Goal: Book appointment/travel/reservation

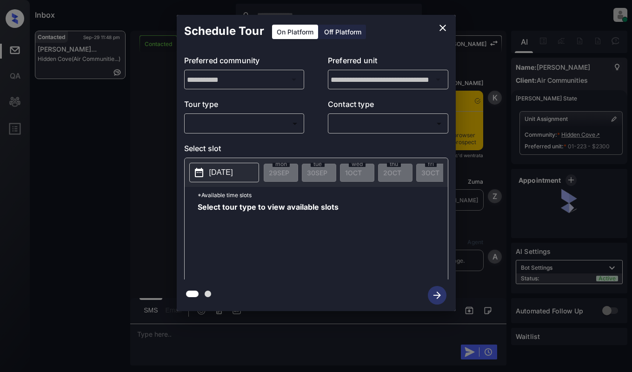
scroll to position [1266, 0]
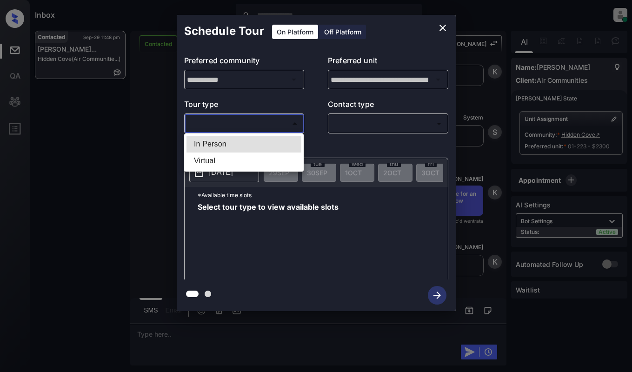
click at [241, 120] on body "Inbox Dominic Ceralde Online Set yourself offline Set yourself on break Profile…" at bounding box center [316, 186] width 632 height 372
click at [249, 140] on li "In Person" at bounding box center [244, 144] width 115 height 17
type input "********"
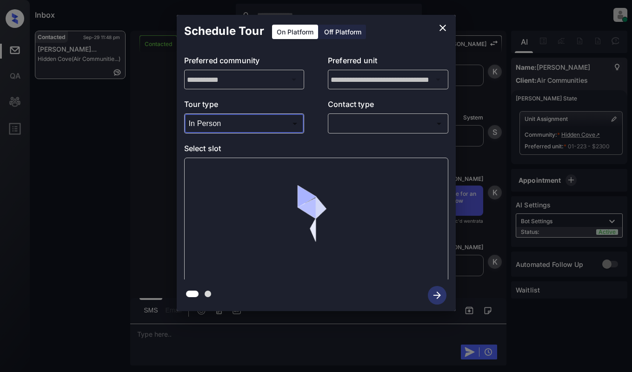
click at [374, 127] on body "Inbox Dominic Ceralde Online Set yourself offline Set yourself on break Profile…" at bounding box center [316, 186] width 632 height 372
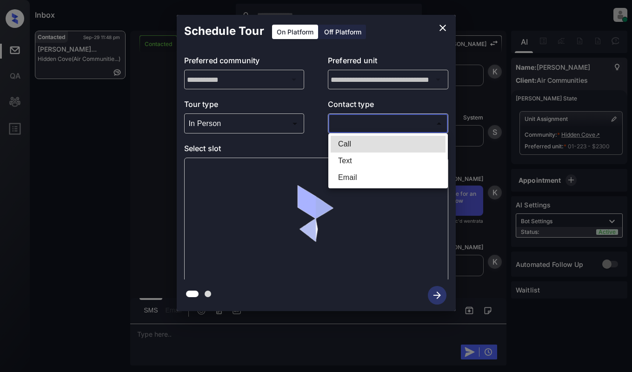
click at [372, 159] on li "Text" at bounding box center [388, 161] width 115 height 17
type input "****"
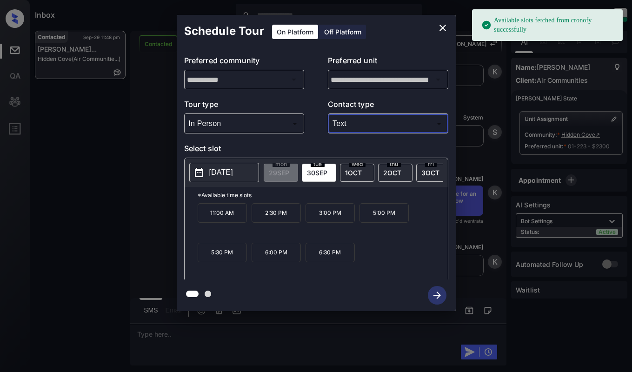
click at [389, 172] on span "2 OCT" at bounding box center [392, 173] width 18 height 8
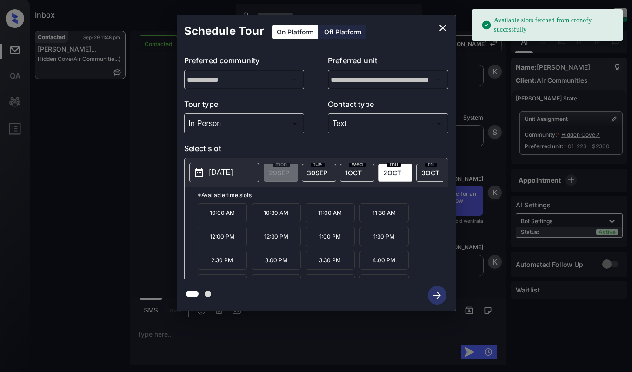
click at [226, 171] on p "2025-10-02" at bounding box center [221, 172] width 24 height 11
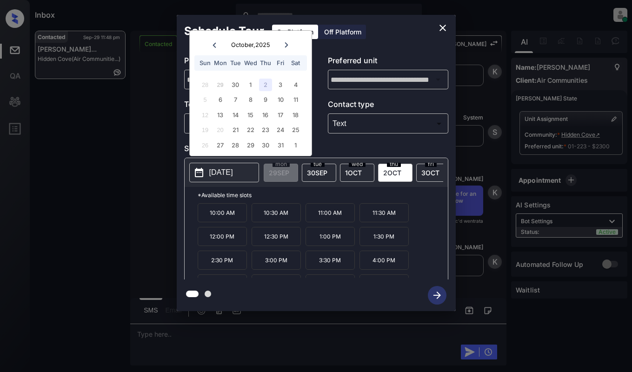
click at [267, 83] on div "2" at bounding box center [265, 85] width 13 height 13
click at [444, 24] on icon "close" at bounding box center [442, 27] width 11 height 11
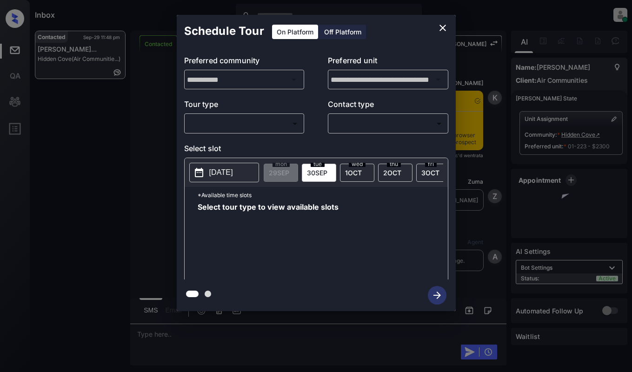
scroll to position [1266, 0]
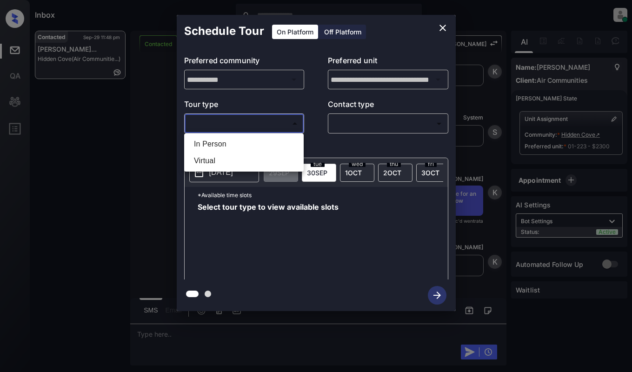
click at [276, 119] on body "Inbox Dominic Ceralde Online Set yourself offline Set yourself on break Profile…" at bounding box center [316, 186] width 632 height 372
click at [274, 142] on li "In Person" at bounding box center [244, 144] width 115 height 17
type input "********"
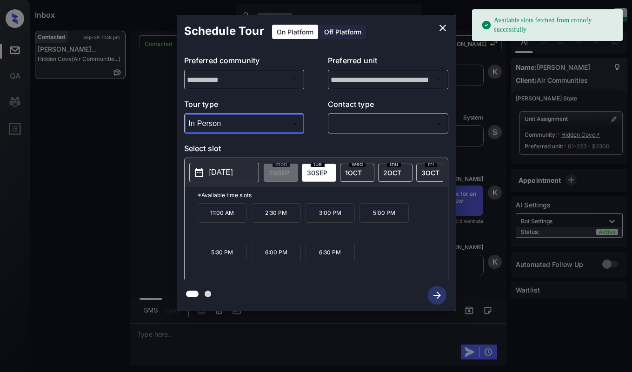
click at [314, 167] on div "tue 30 SEP" at bounding box center [319, 173] width 34 height 18
click at [439, 24] on icon "close" at bounding box center [442, 27] width 11 height 11
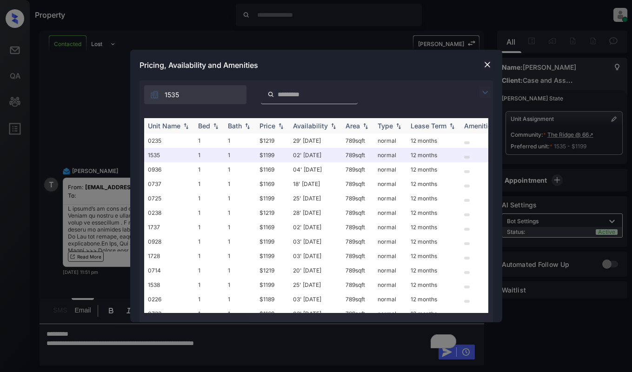
click at [336, 125] on img at bounding box center [333, 126] width 9 height 7
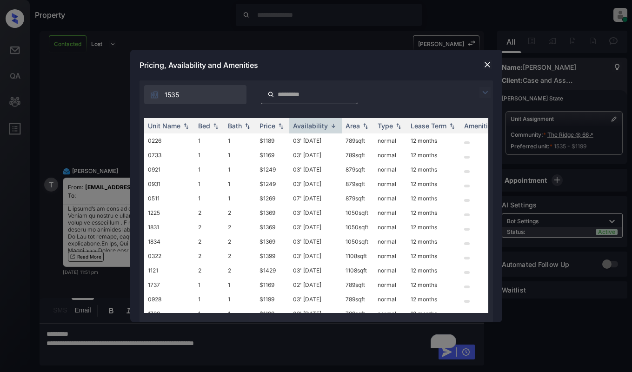
click at [485, 69] on img at bounding box center [487, 64] width 9 height 9
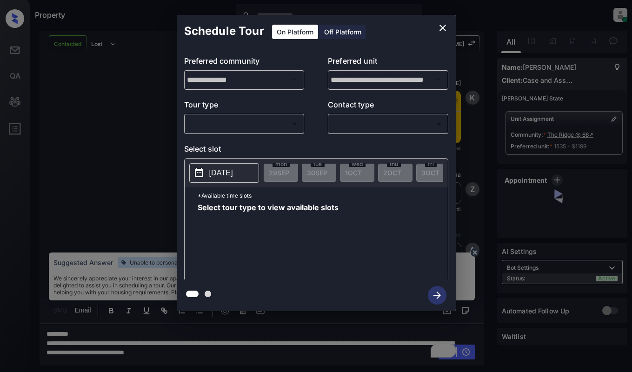
scroll to position [741, 0]
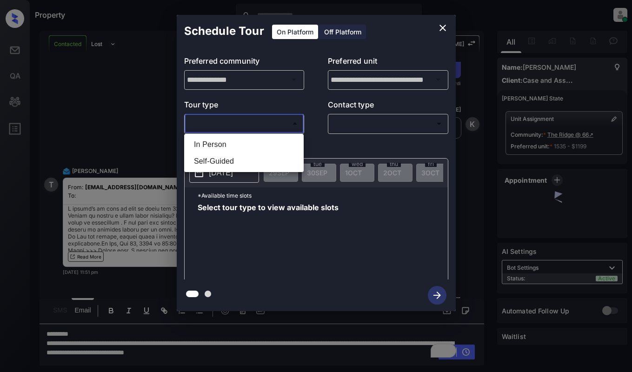
click at [242, 127] on body "Property Dominic Ceralde Online Set yourself offline Set yourself on break Prof…" at bounding box center [316, 186] width 632 height 372
click at [241, 143] on li "In Person" at bounding box center [244, 144] width 115 height 17
type input "********"
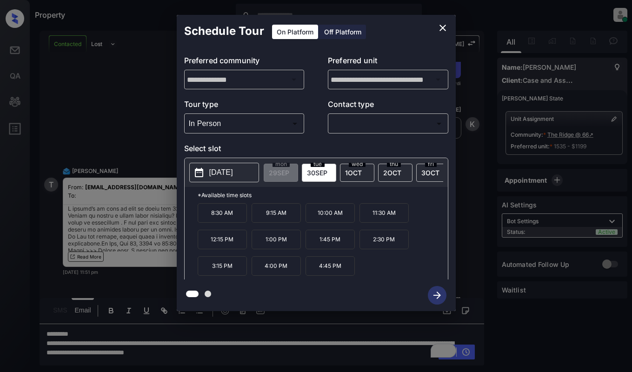
click at [442, 28] on icon "close" at bounding box center [443, 28] width 7 height 7
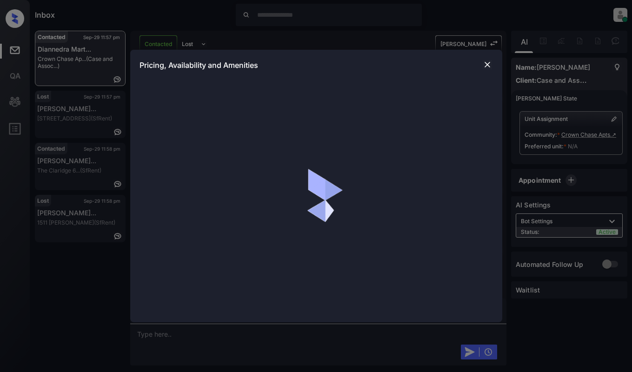
scroll to position [743, 0]
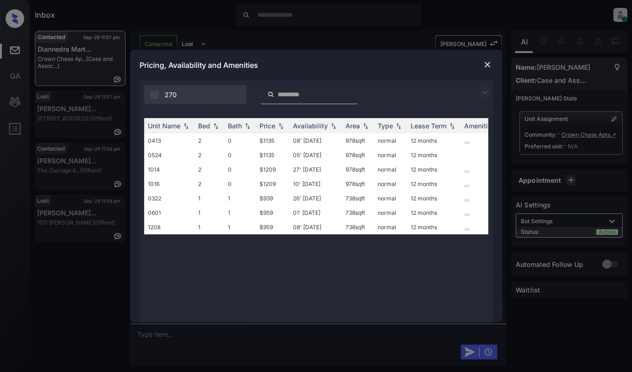
click at [489, 94] on img at bounding box center [485, 92] width 11 height 11
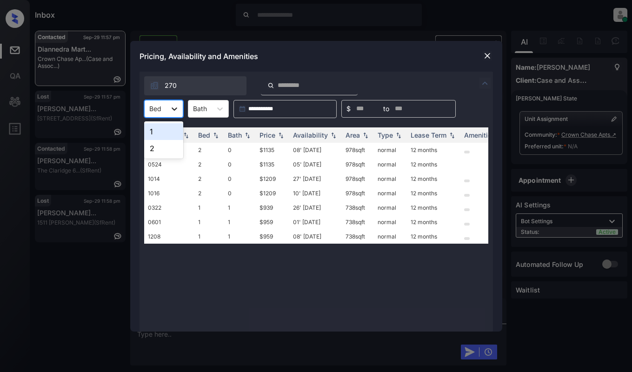
click at [167, 108] on div at bounding box center [174, 108] width 17 height 17
click at [159, 147] on div "2" at bounding box center [163, 148] width 39 height 17
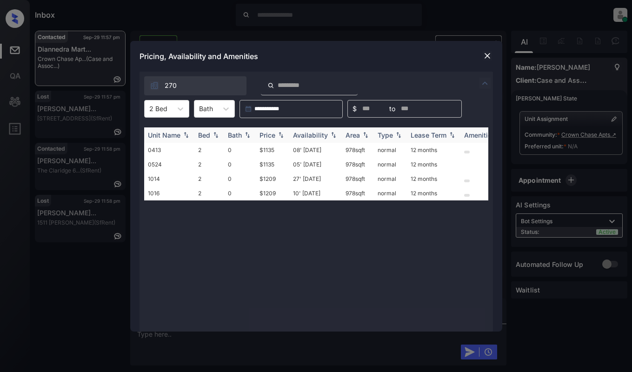
click at [281, 135] on img at bounding box center [280, 135] width 9 height 7
click at [283, 149] on td "$1135" at bounding box center [272, 150] width 33 height 14
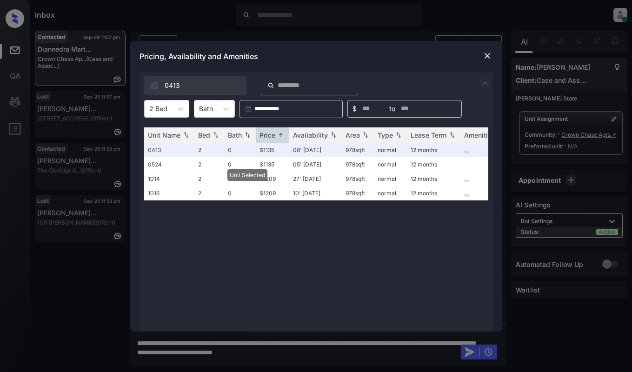
click at [485, 55] on img at bounding box center [487, 55] width 9 height 9
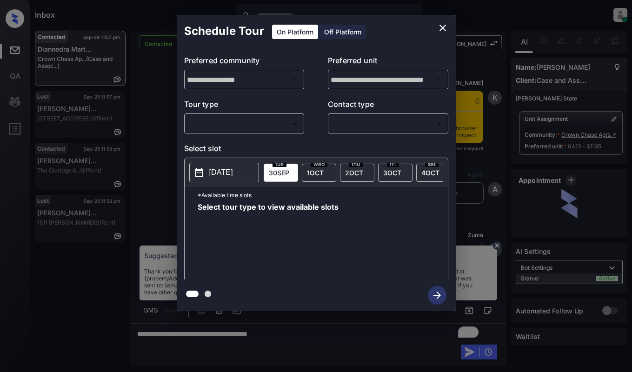
scroll to position [743, 0]
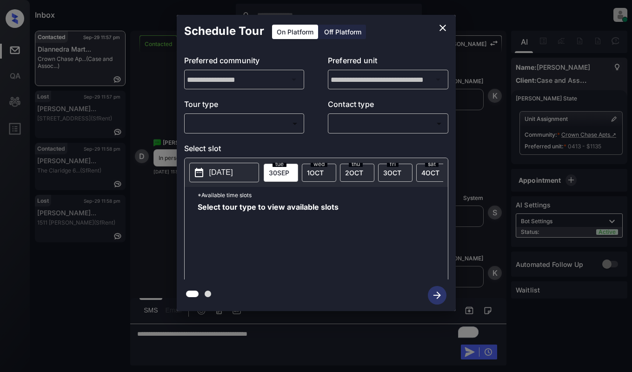
click at [269, 128] on body "Inbox Dominic Ceralde Online Set yourself offline Set yourself on break Profile…" at bounding box center [316, 186] width 632 height 372
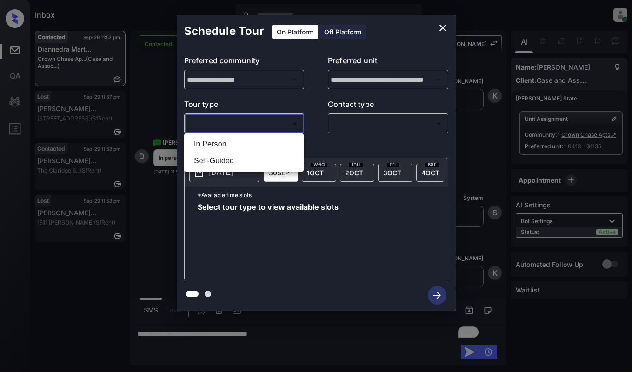
click at [253, 140] on li "In Person" at bounding box center [244, 144] width 115 height 17
type input "********"
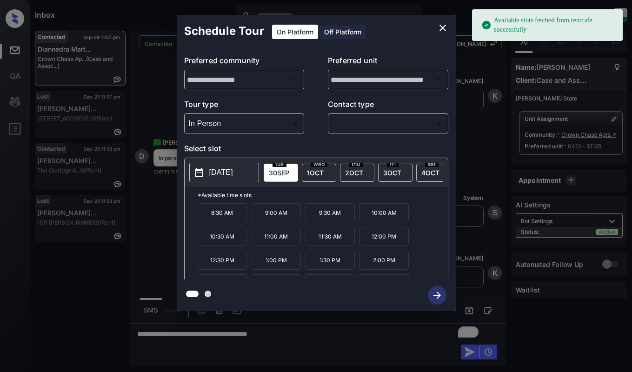
click at [189, 163] on button "[DATE]" at bounding box center [224, 173] width 70 height 20
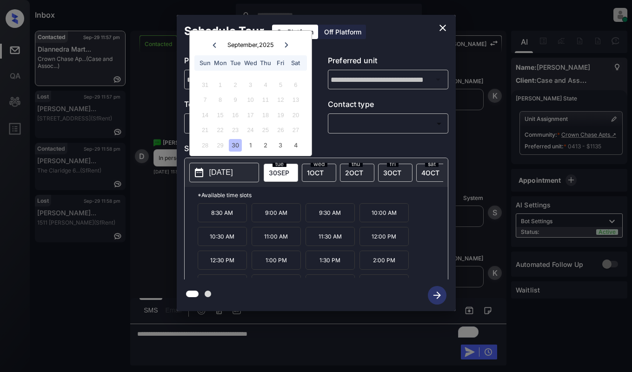
click at [216, 174] on p "[DATE]" at bounding box center [221, 172] width 24 height 11
click at [298, 146] on div "4" at bounding box center [295, 145] width 13 height 13
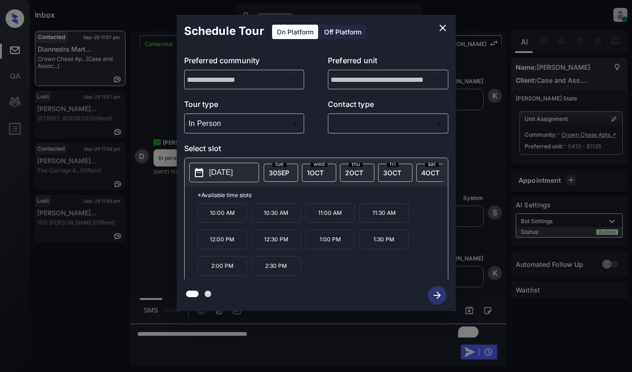
drag, startPoint x: 382, startPoint y: 35, endPoint x: 389, endPoint y: 35, distance: 7.0
click at [382, 35] on div "Schedule Tour On Platform Off Platform" at bounding box center [316, 31] width 279 height 33
click at [435, 24] on button "close" at bounding box center [443, 28] width 19 height 19
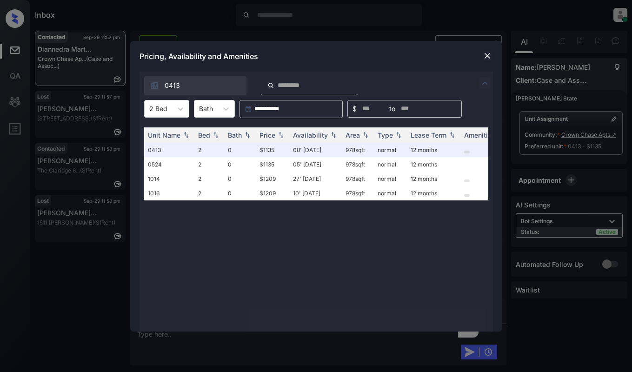
scroll to position [959, 0]
click at [486, 56] on img at bounding box center [487, 55] width 9 height 9
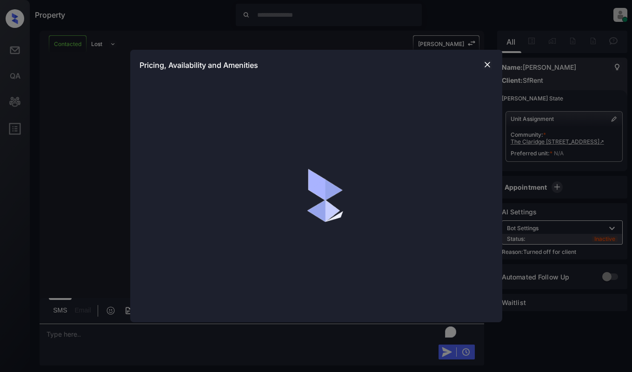
scroll to position [1717, 0]
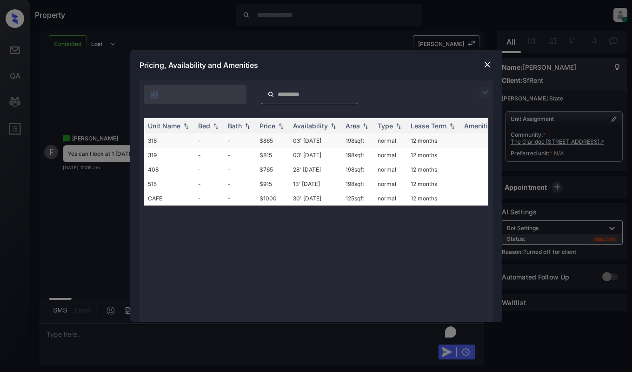
click at [263, 140] on td "$865" at bounding box center [272, 141] width 33 height 14
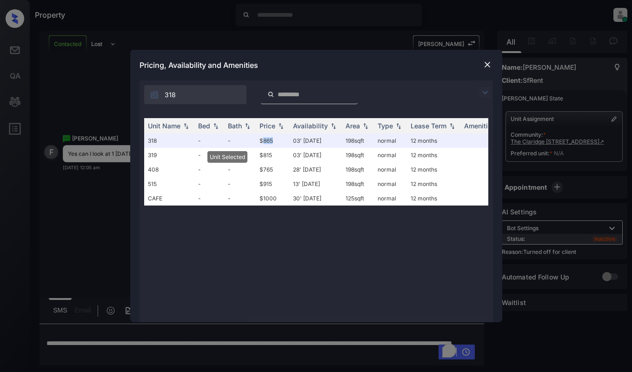
click at [485, 60] on img at bounding box center [487, 64] width 9 height 9
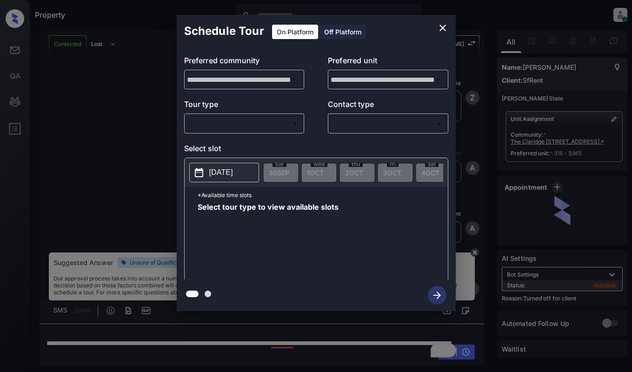
scroll to position [1832, 0]
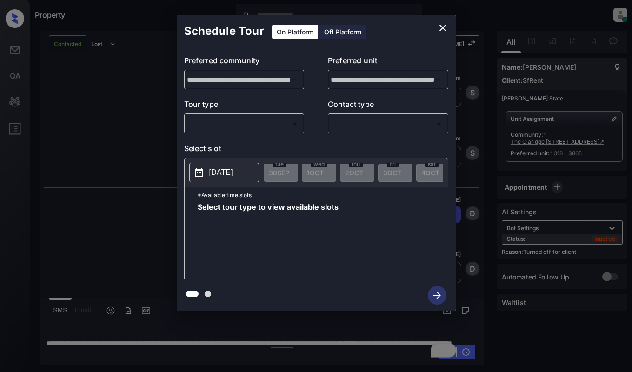
click at [351, 33] on div "Off Platform" at bounding box center [343, 32] width 47 height 14
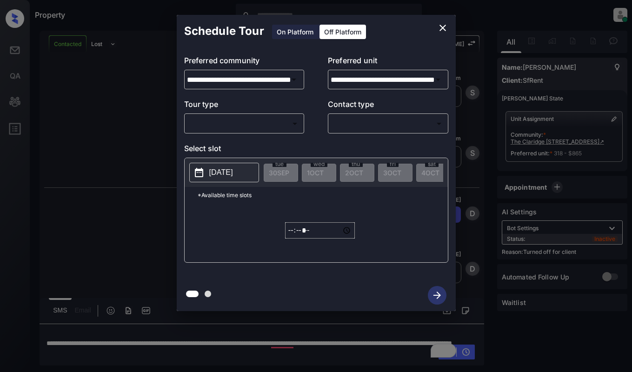
click at [273, 141] on div "**********" at bounding box center [316, 163] width 279 height 232
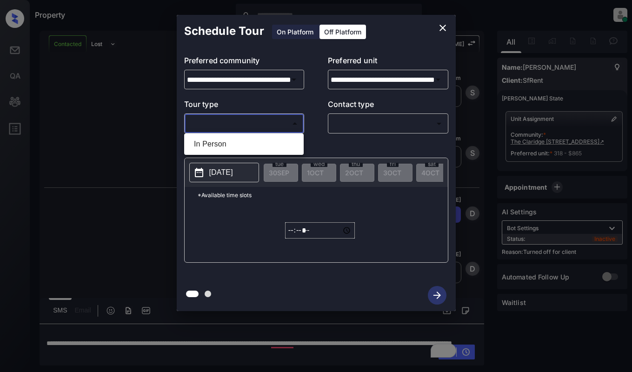
click at [280, 126] on body "Property [PERSON_NAME] Online Set yourself offline Set yourself on break Profil…" at bounding box center [316, 186] width 632 height 372
click at [274, 142] on li "In Person" at bounding box center [244, 144] width 115 height 17
type input "********"
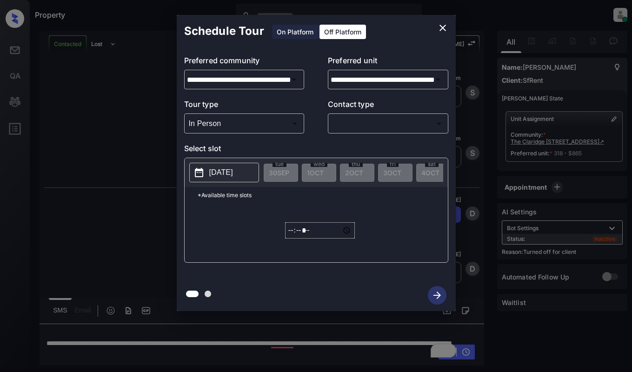
click at [360, 112] on p "Contact type" at bounding box center [388, 106] width 120 height 15
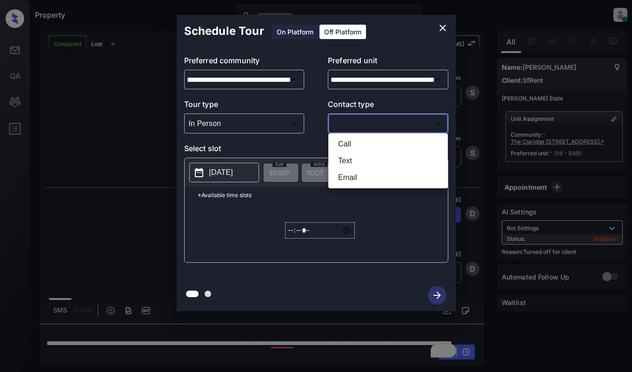
click at [355, 130] on body "Property Dominic Ceralde Online Set yourself offline Set yourself on break Prof…" at bounding box center [316, 186] width 632 height 372
click at [359, 157] on li "Text" at bounding box center [388, 161] width 115 height 17
type input "****"
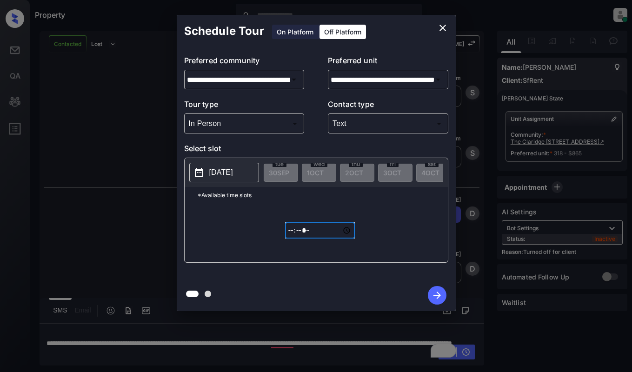
click at [291, 234] on input "*****" at bounding box center [320, 230] width 70 height 16
type input "*****"
click at [443, 294] on icon "button" at bounding box center [437, 295] width 19 height 19
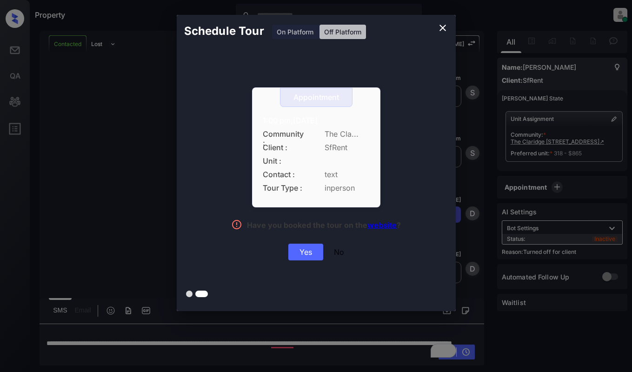
click at [292, 252] on div "Yes" at bounding box center [305, 252] width 35 height 17
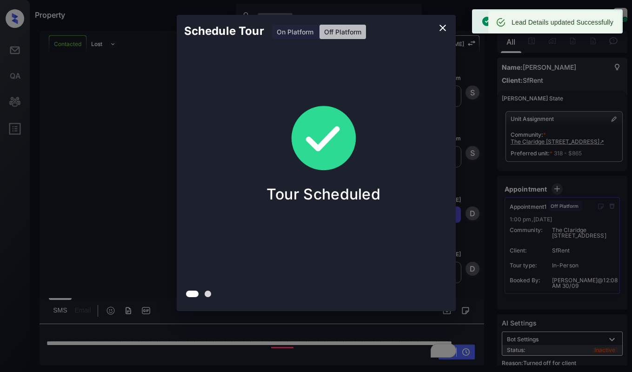
click at [160, 342] on div at bounding box center [316, 186] width 632 height 372
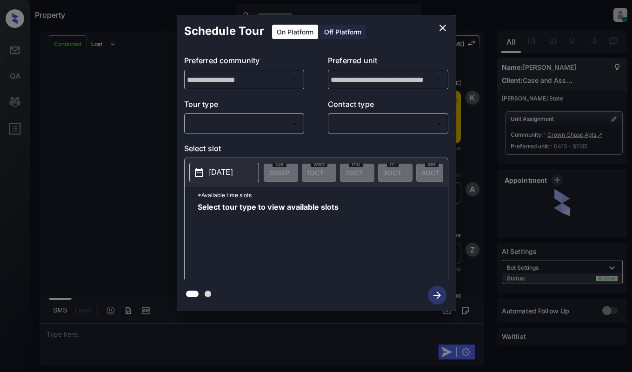
scroll to position [1618, 0]
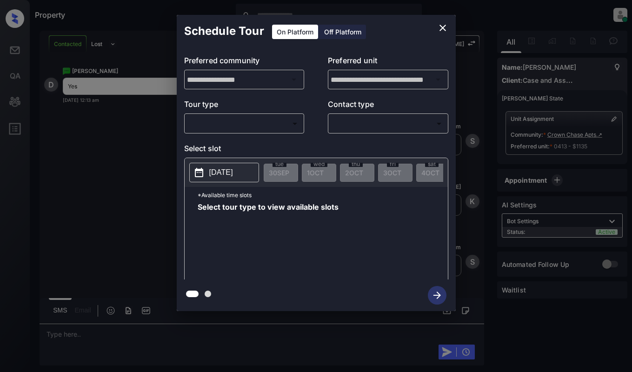
click at [270, 123] on body "Property [PERSON_NAME] Online Set yourself offline Set yourself on break Profil…" at bounding box center [316, 186] width 632 height 372
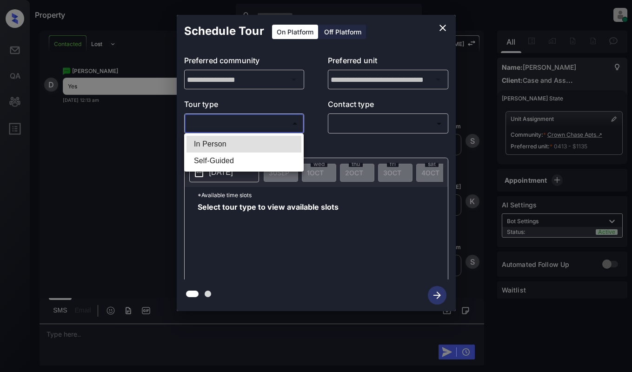
click at [267, 139] on li "In Person" at bounding box center [244, 144] width 115 height 17
type input "********"
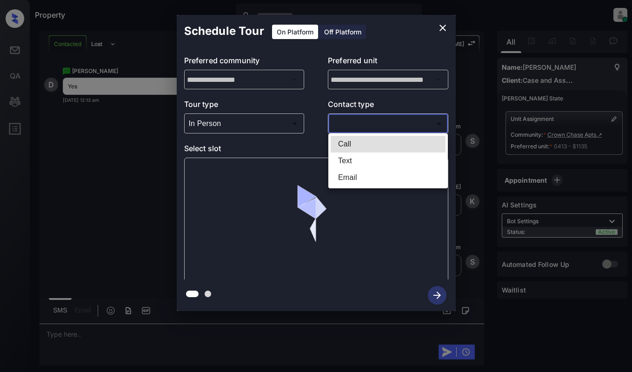
click at [360, 122] on body "Property Dominic Ceralde Online Set yourself offline Set yourself on break Prof…" at bounding box center [316, 186] width 632 height 372
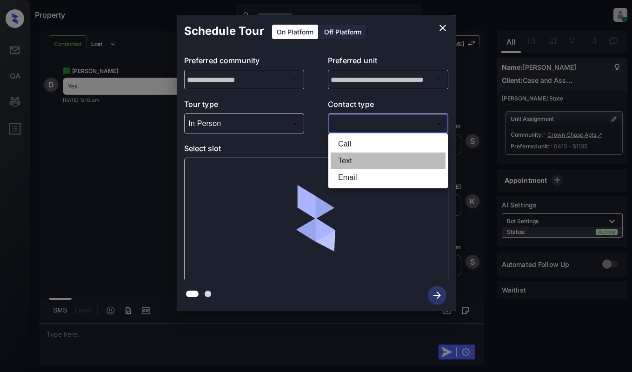
click at [351, 159] on li "Text" at bounding box center [388, 161] width 115 height 17
type input "****"
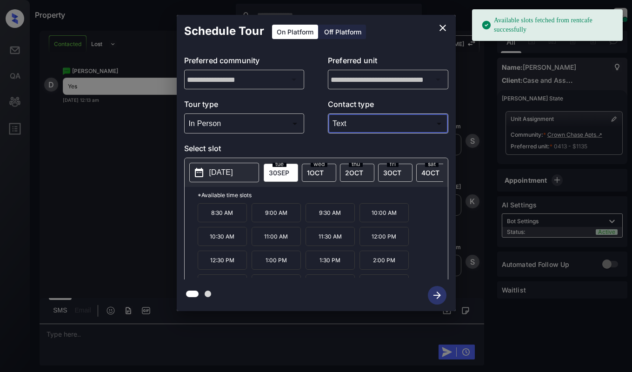
click at [213, 174] on p "[DATE]" at bounding box center [221, 172] width 24 height 11
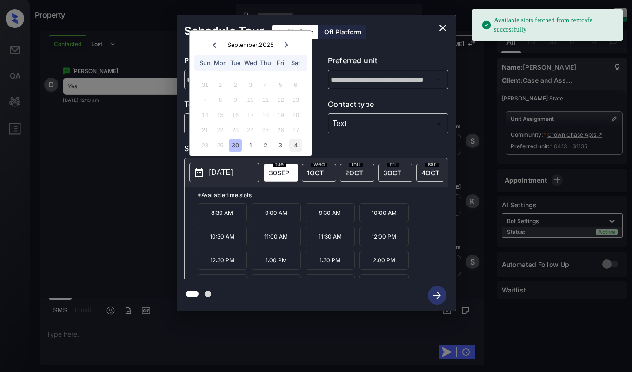
click at [293, 146] on div "4" at bounding box center [295, 145] width 13 height 13
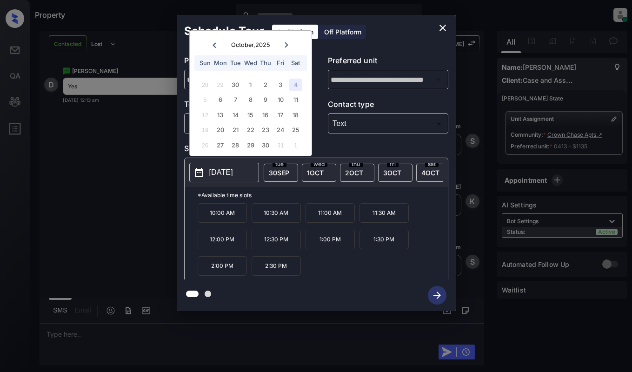
click at [214, 245] on p "12:00 PM" at bounding box center [222, 240] width 49 height 20
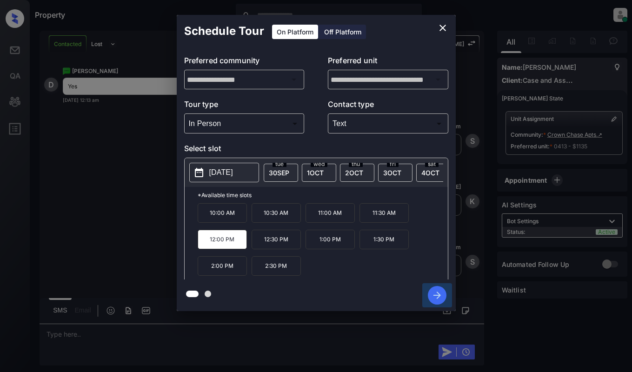
click at [432, 296] on icon "button" at bounding box center [437, 295] width 19 height 19
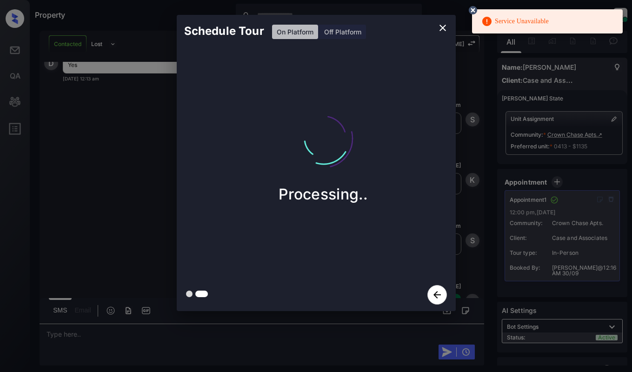
click at [473, 10] on circle at bounding box center [473, 10] width 6 height 6
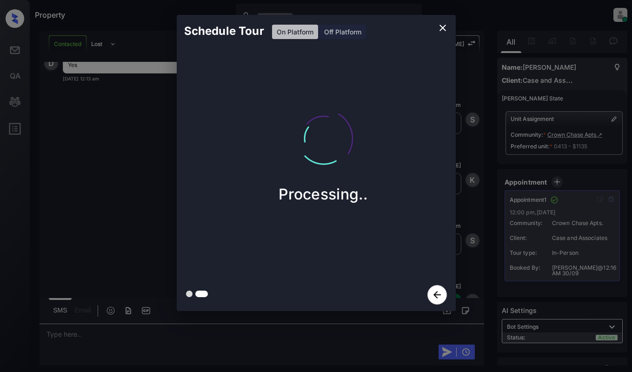
click at [132, 168] on div "Schedule Tour On Platform Off Platform Processing.." at bounding box center [316, 163] width 632 height 326
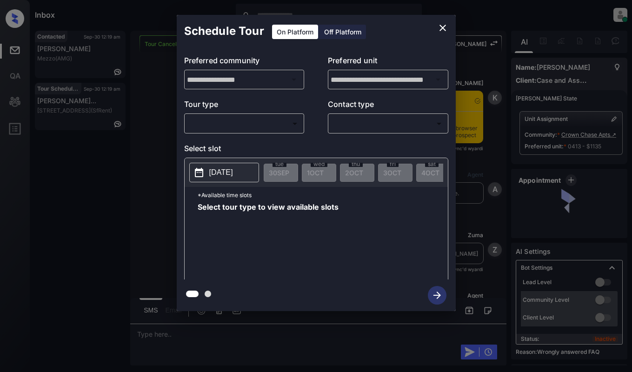
scroll to position [3007, 0]
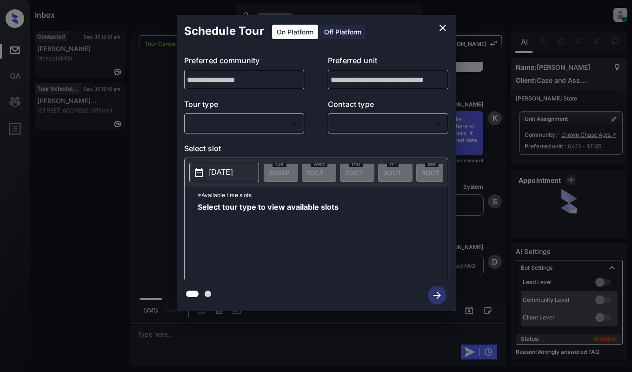
click at [268, 124] on body "Inbox [PERSON_NAME] Online Set yourself offline Set yourself on break Profile S…" at bounding box center [316, 186] width 632 height 372
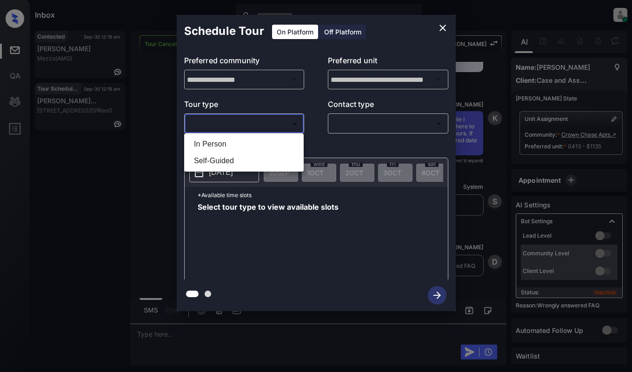
click at [263, 147] on li "In Person" at bounding box center [244, 144] width 115 height 17
type input "********"
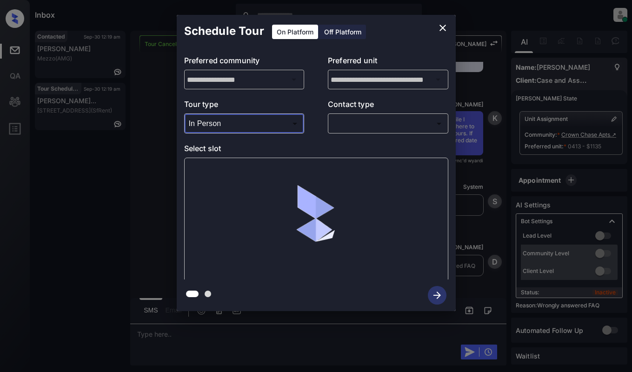
click at [380, 111] on p "Contact type" at bounding box center [388, 106] width 120 height 15
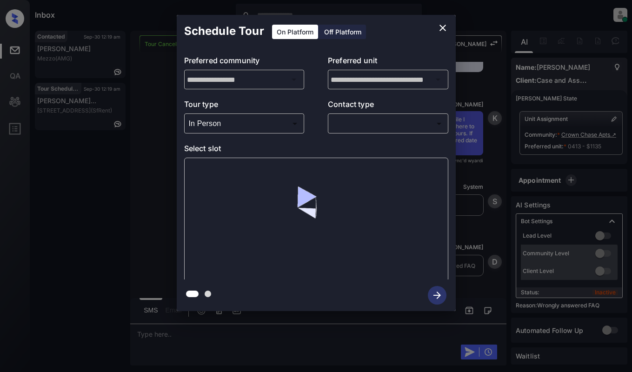
click at [378, 123] on body "Inbox [PERSON_NAME] Online Set yourself offline Set yourself on break Profile S…" at bounding box center [316, 186] width 632 height 372
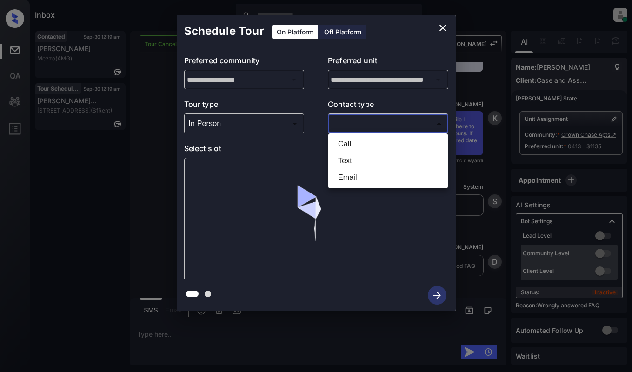
click at [355, 161] on li "Text" at bounding box center [388, 161] width 115 height 17
type input "****"
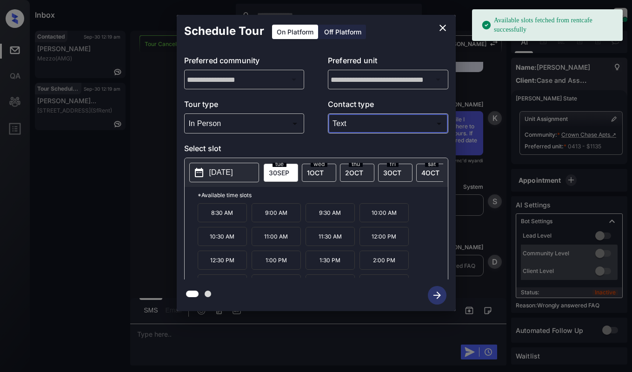
click at [209, 177] on p "[DATE]" at bounding box center [221, 172] width 24 height 11
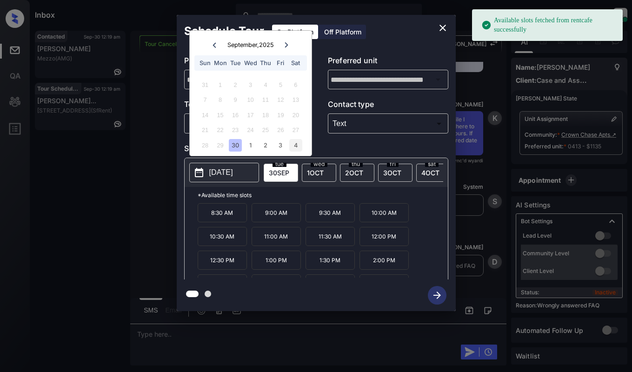
click at [293, 143] on div "4" at bounding box center [295, 145] width 13 height 13
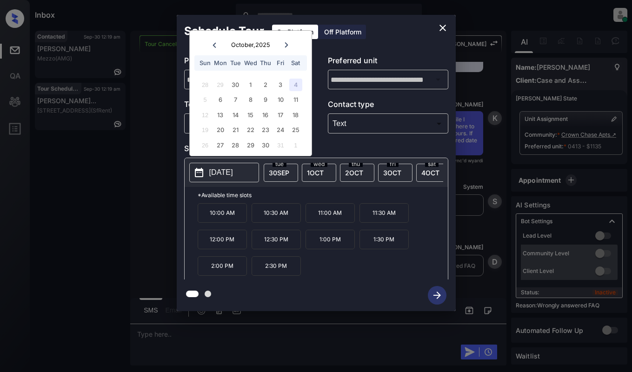
drag, startPoint x: 226, startPoint y: 244, endPoint x: 247, endPoint y: 247, distance: 21.5
click at [225, 244] on p "12:00 PM" at bounding box center [222, 240] width 49 height 20
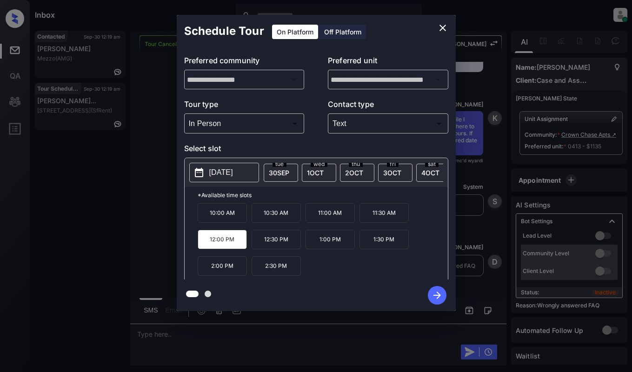
click at [436, 292] on icon "button" at bounding box center [437, 295] width 19 height 19
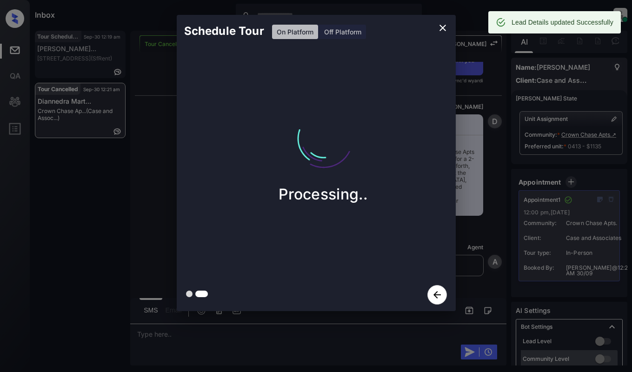
scroll to position [3393, 0]
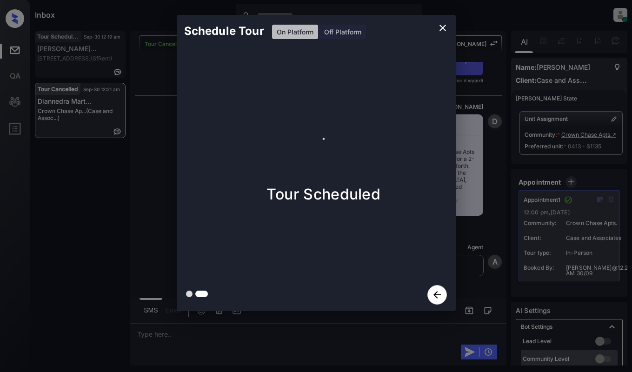
click at [156, 147] on div "Schedule Tour On Platform Off Platform Tour Scheduled" at bounding box center [316, 163] width 632 height 326
